Goal: Information Seeking & Learning: Learn about a topic

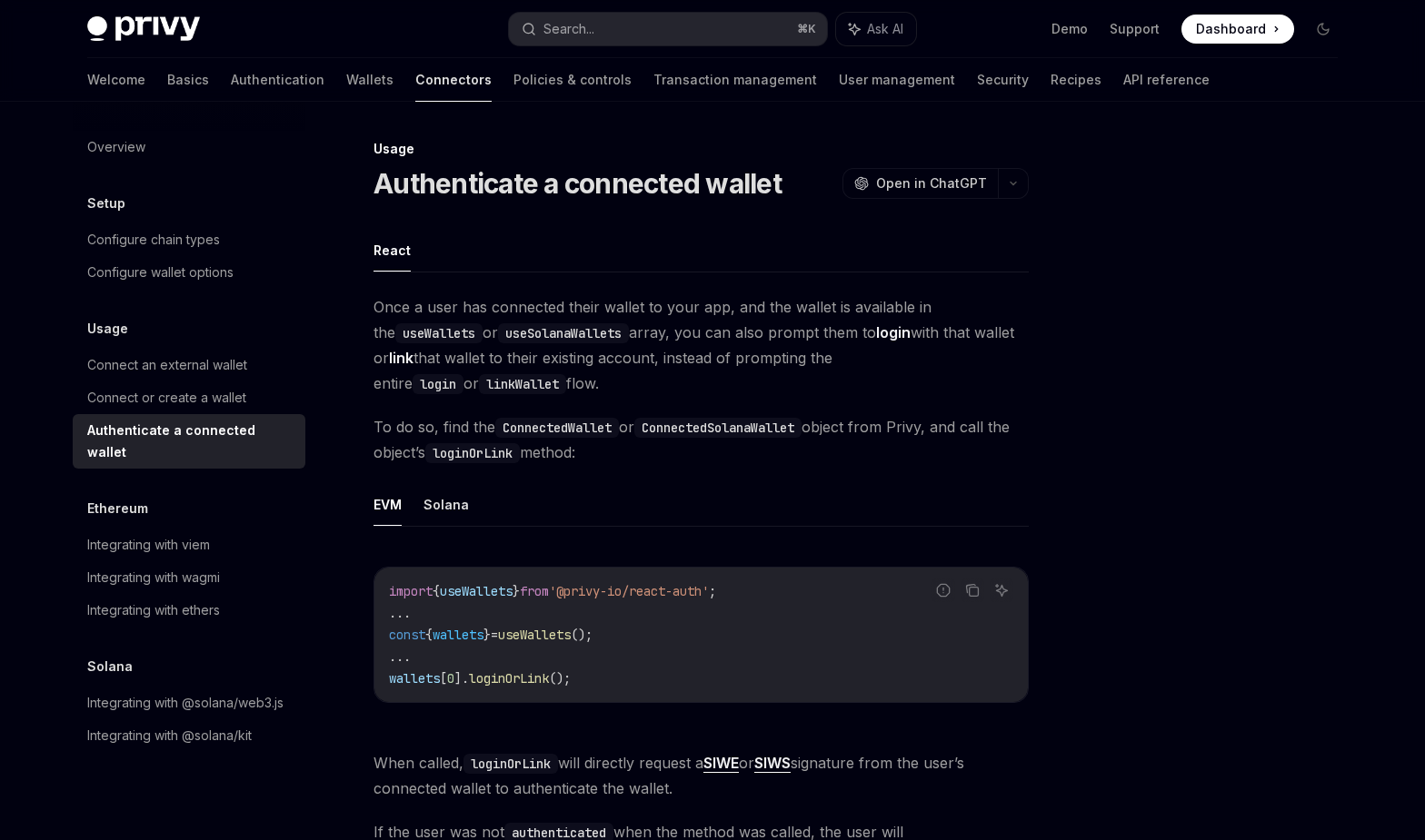
scroll to position [823, 0]
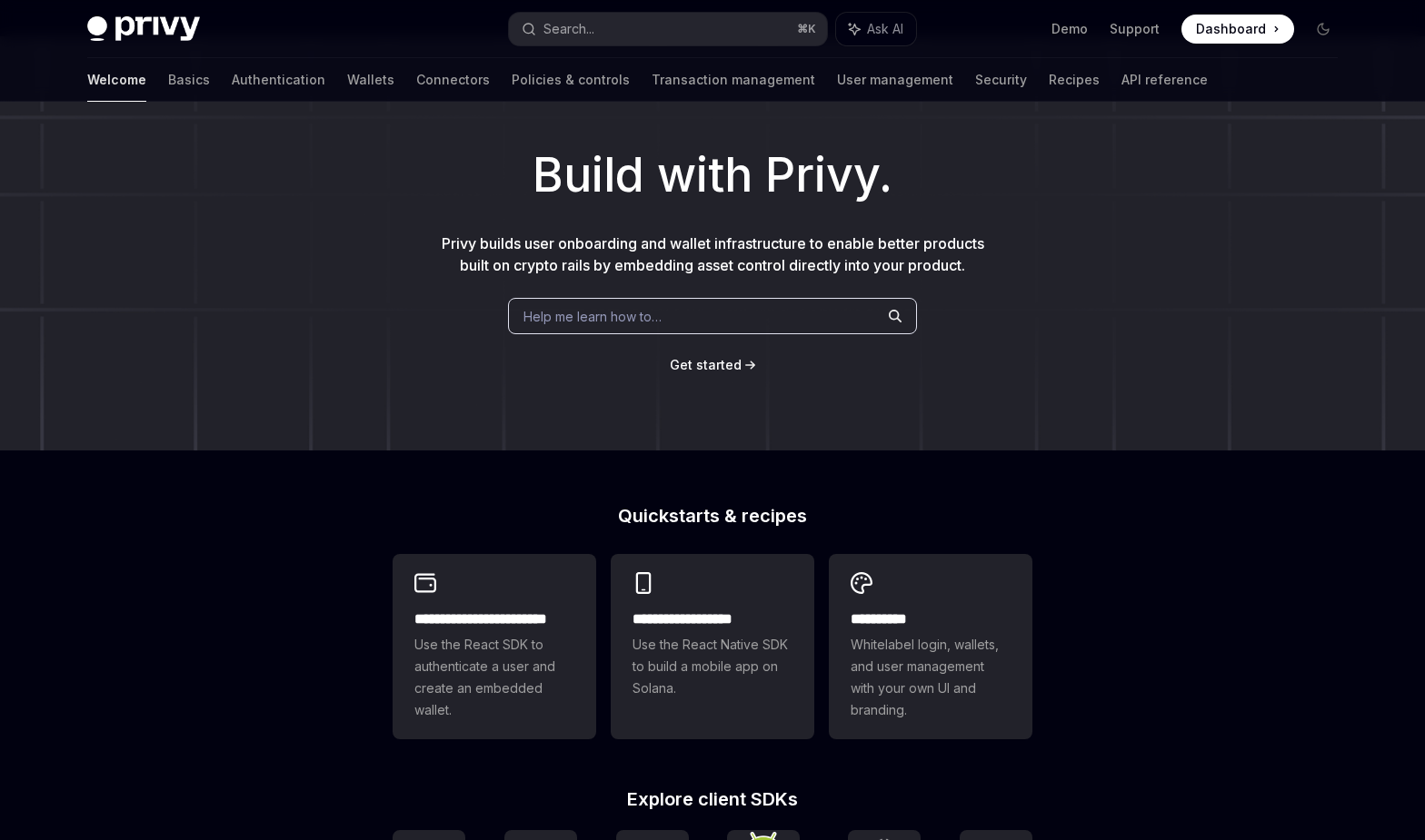
scroll to position [63, 0]
